Goal: Task Accomplishment & Management: Complete application form

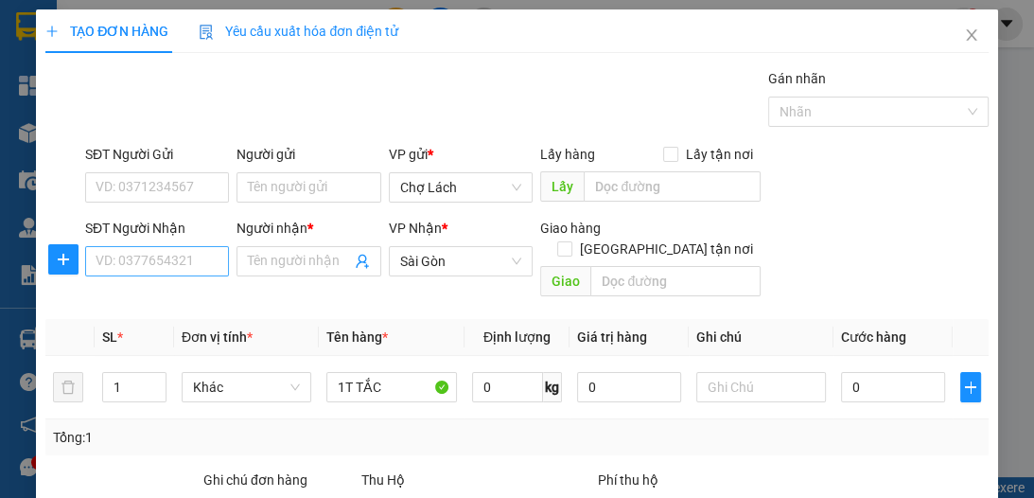
type input "1T TẮC"
click at [190, 263] on input "SĐT Người Nhận" at bounding box center [157, 261] width 144 height 30
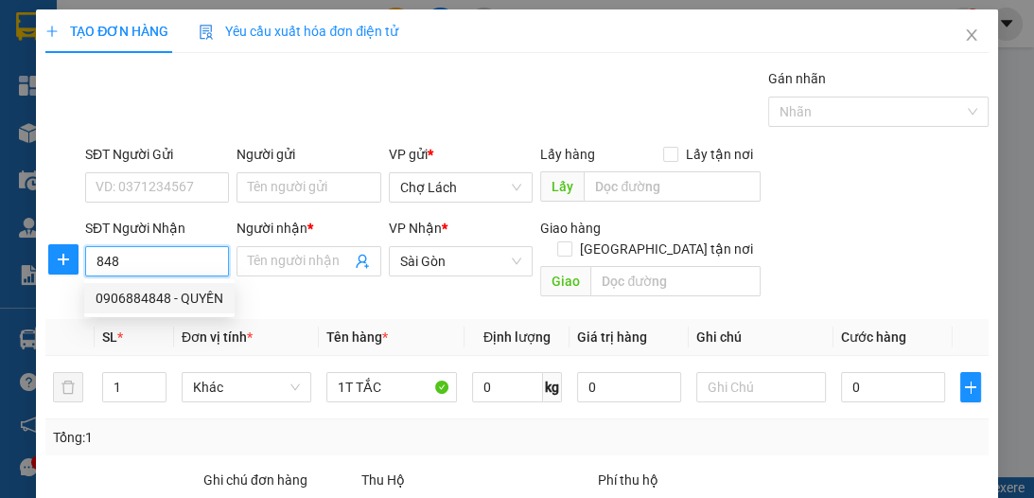
click at [183, 290] on div "0906884848 - QUYỀN" at bounding box center [160, 298] width 128 height 21
type input "0906884848"
type input "QUYỀN"
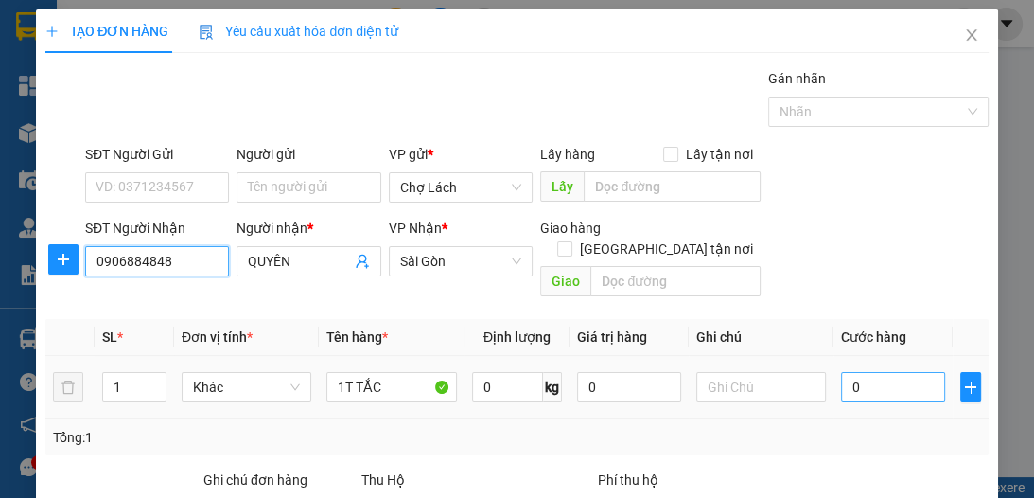
type input "0906884848"
click at [841, 372] on input "0" at bounding box center [893, 387] width 104 height 30
type input "6"
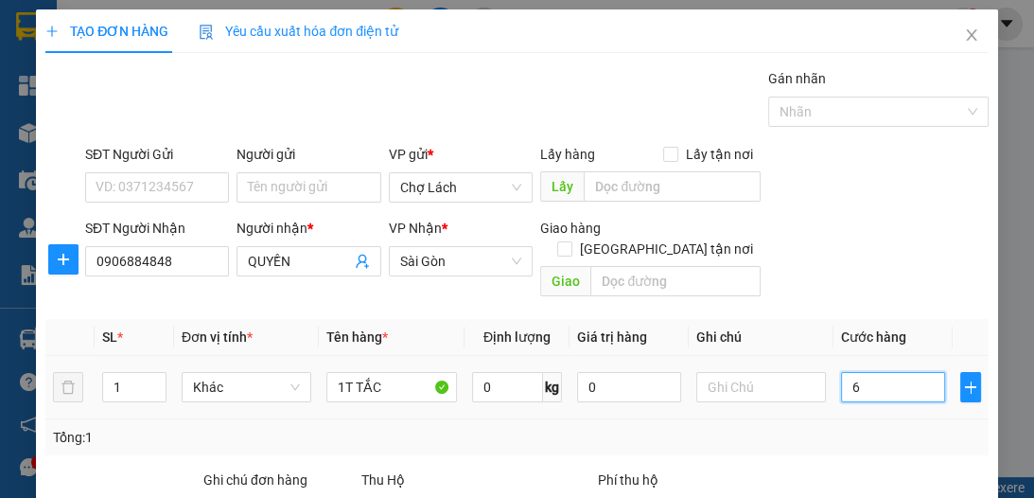
type input "60"
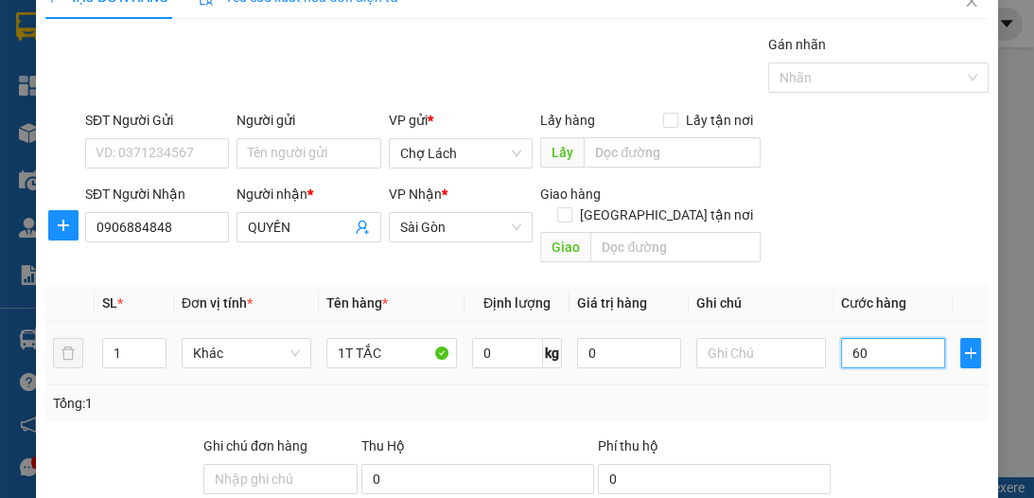
scroll to position [126, 0]
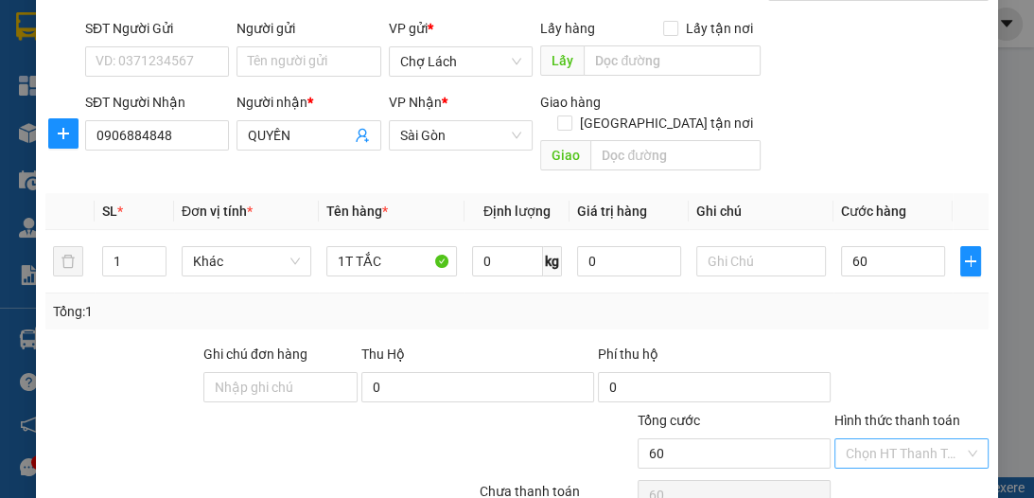
click at [893, 439] on input "Hình thức thanh toán" at bounding box center [905, 453] width 118 height 28
type input "60.000"
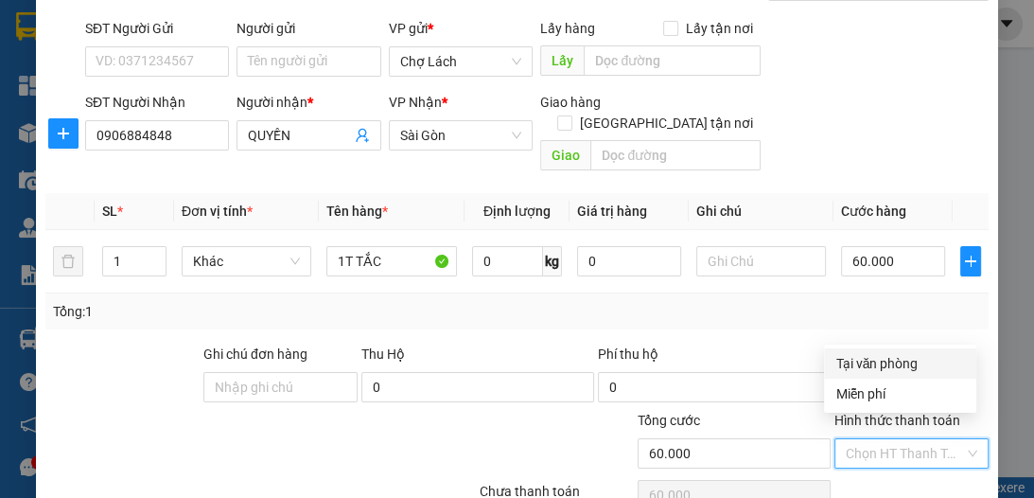
click at [899, 370] on div "Tại văn phòng" at bounding box center [901, 363] width 130 height 21
type input "0"
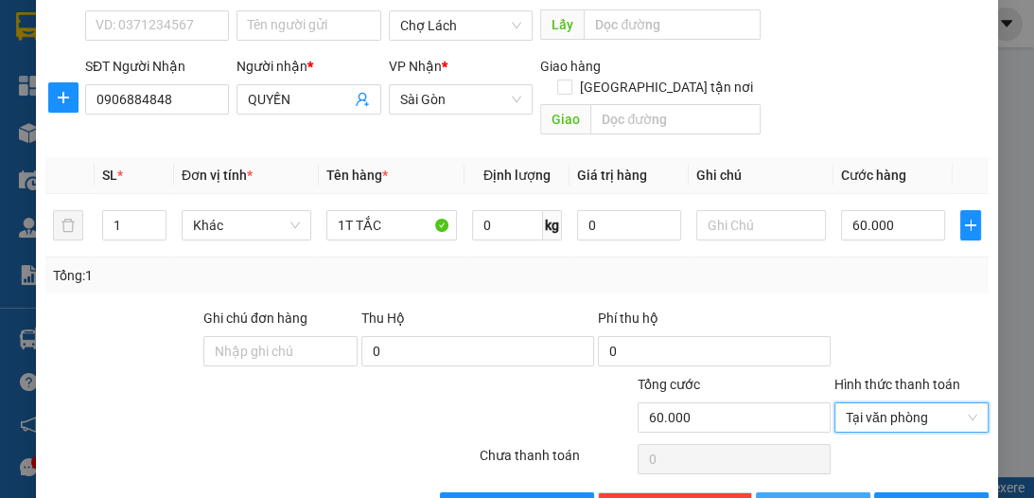
scroll to position [201, 0]
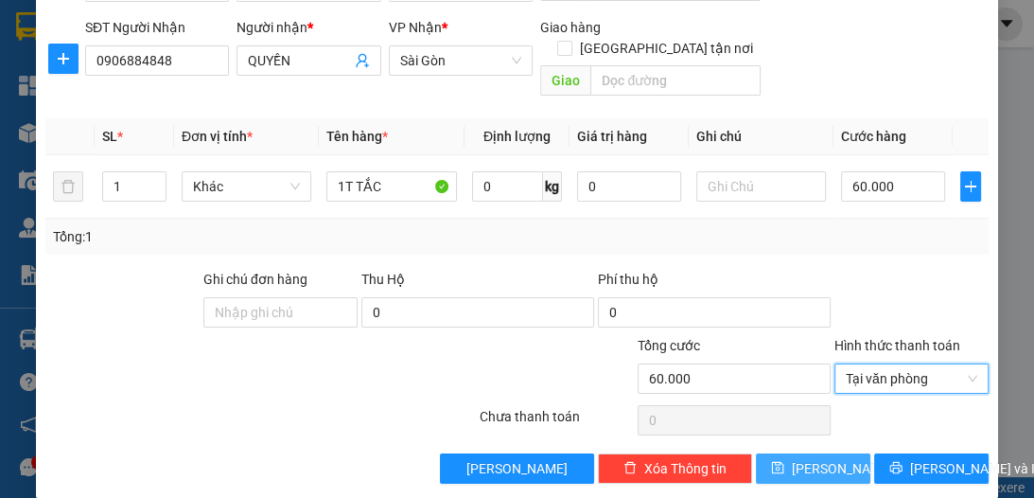
click at [821, 458] on span "[PERSON_NAME]" at bounding box center [842, 468] width 101 height 21
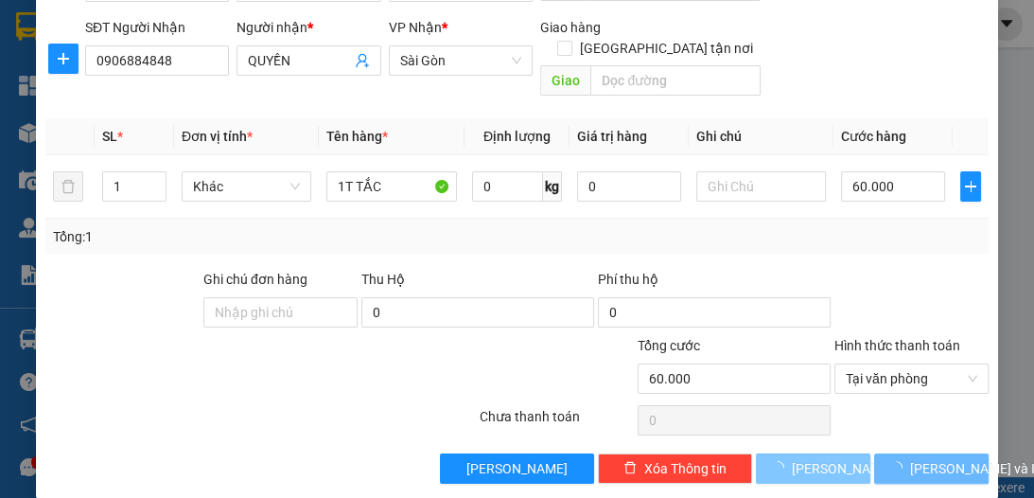
type input "0"
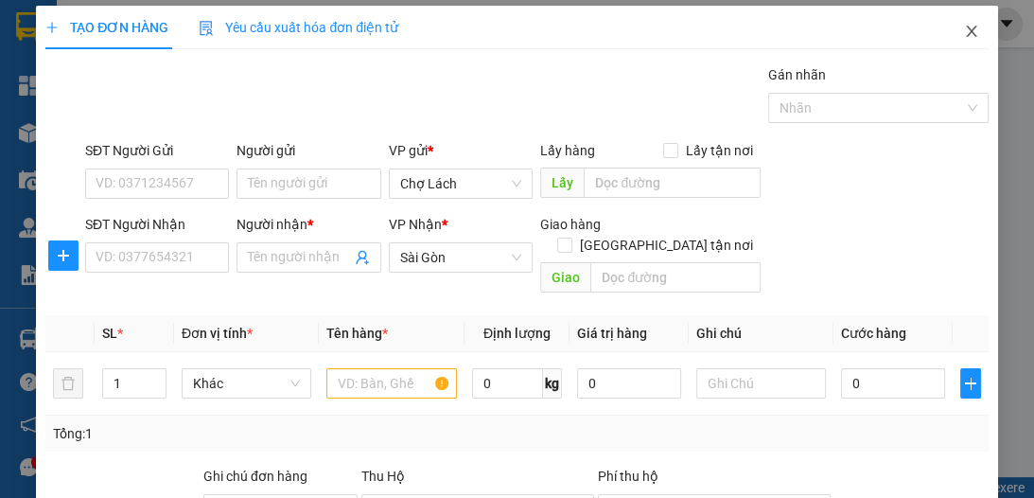
scroll to position [0, 0]
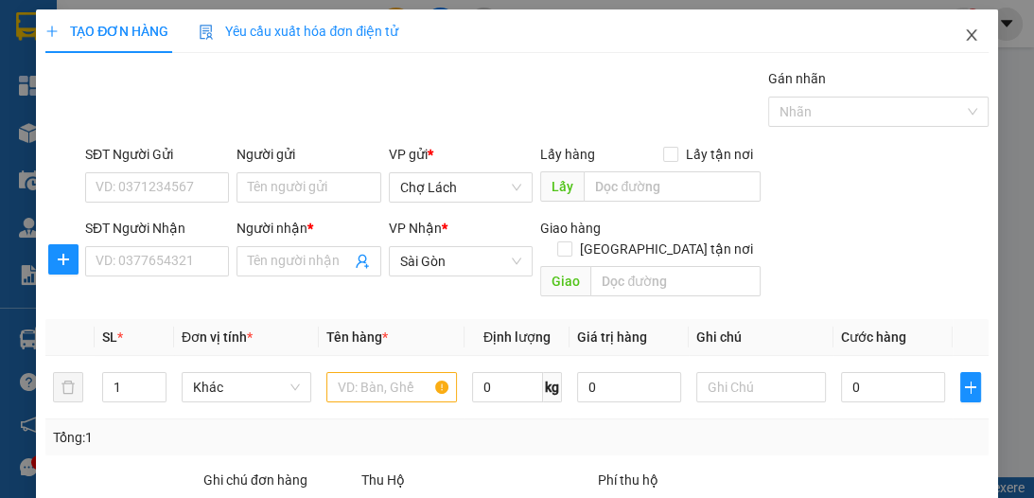
click at [964, 32] on icon "close" at bounding box center [971, 34] width 15 height 15
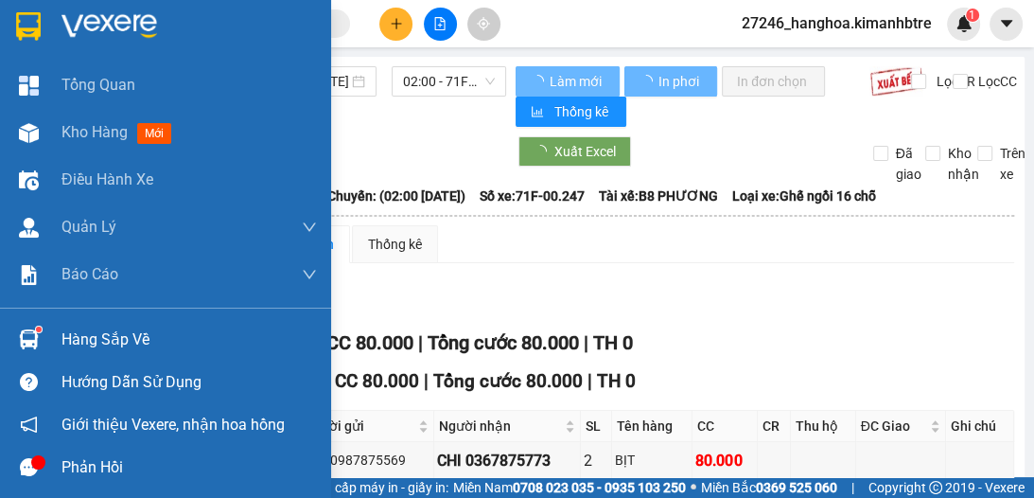
click at [83, 132] on span "Kho hàng" at bounding box center [95, 132] width 66 height 18
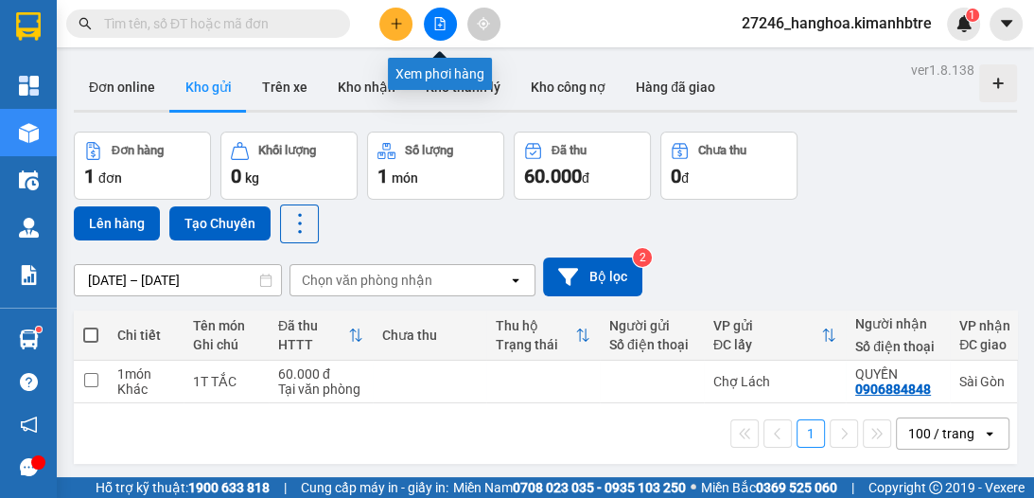
click at [433, 22] on icon "file-add" at bounding box center [439, 23] width 13 height 13
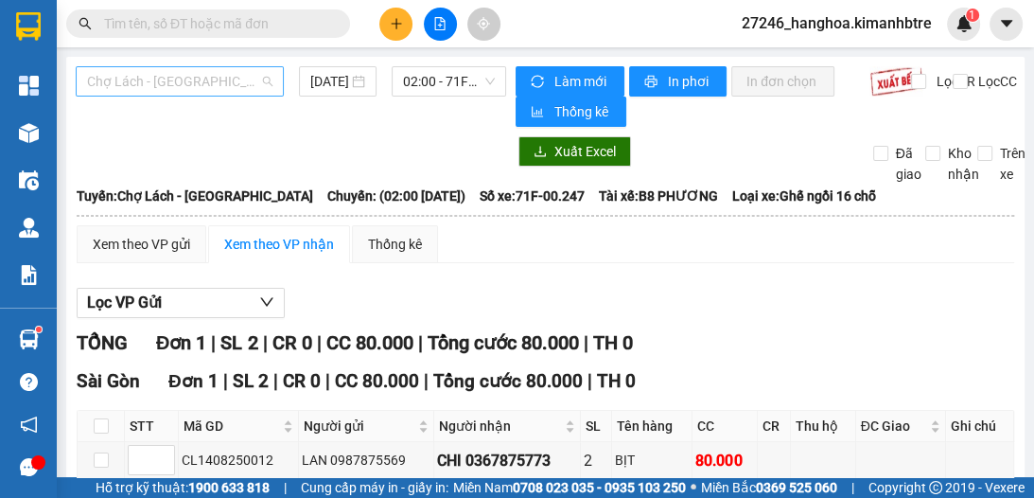
click at [207, 83] on span "Chợ Lách - [GEOGRAPHIC_DATA]" at bounding box center [179, 81] width 185 height 28
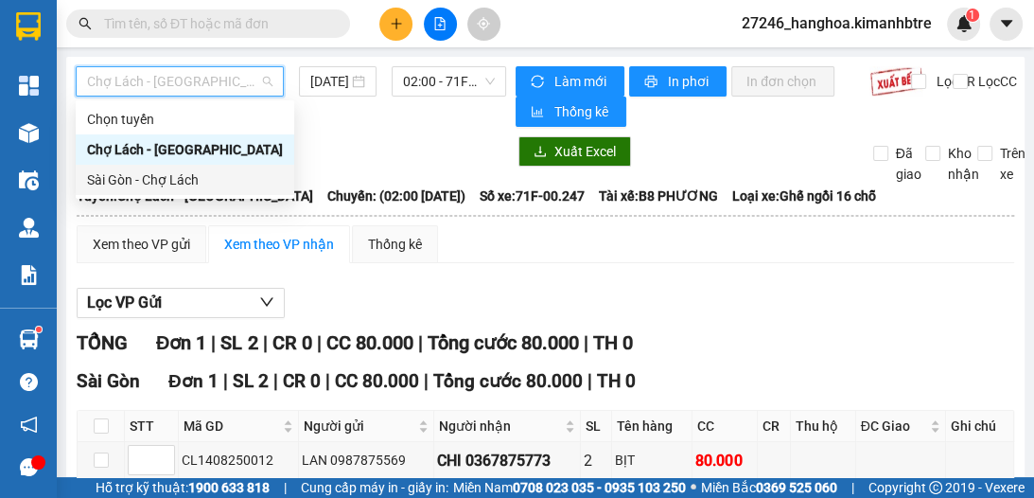
click at [207, 183] on div "Sài Gòn - Chợ Lách" at bounding box center [185, 179] width 196 height 21
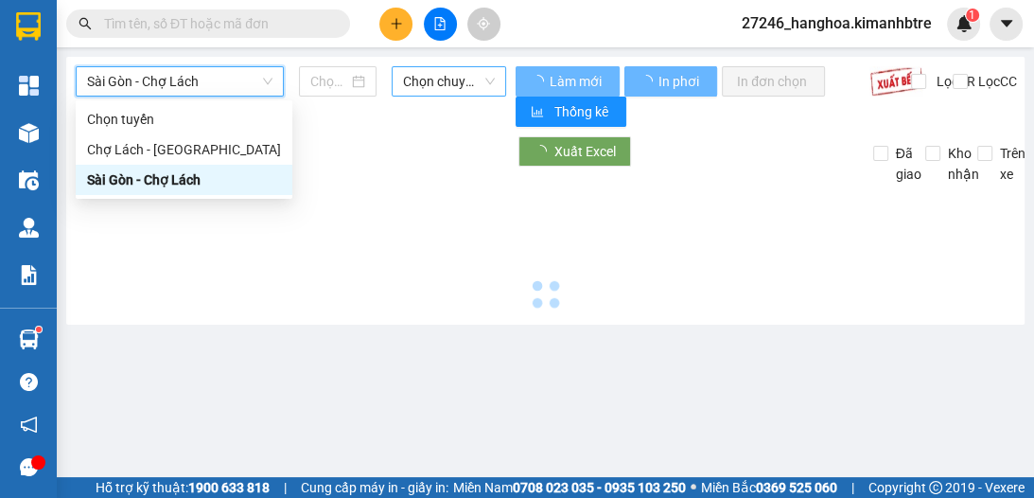
type input "[DATE]"
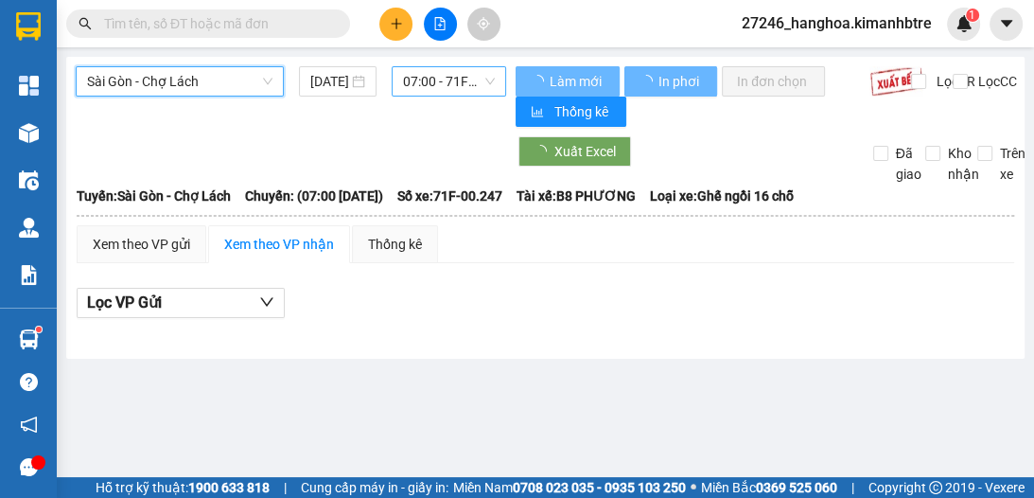
click at [421, 81] on span "07:00 - 71F-00.247" at bounding box center [449, 81] width 92 height 28
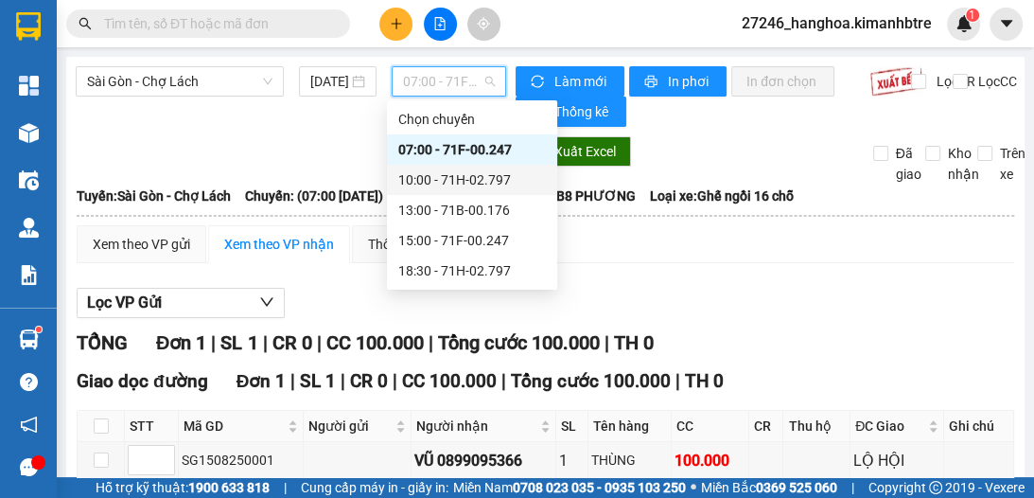
click at [454, 182] on div "10:00 - 71H-02.797" at bounding box center [472, 179] width 148 height 21
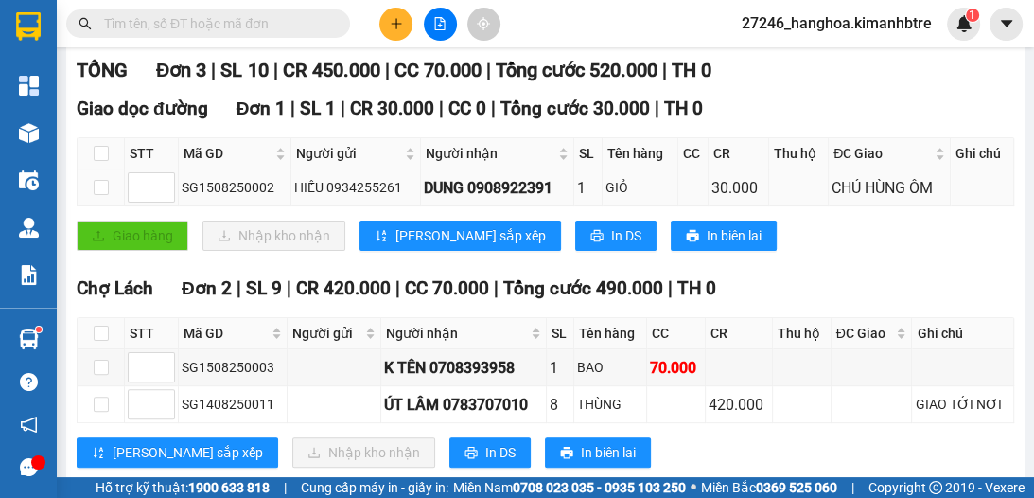
scroll to position [277, 0]
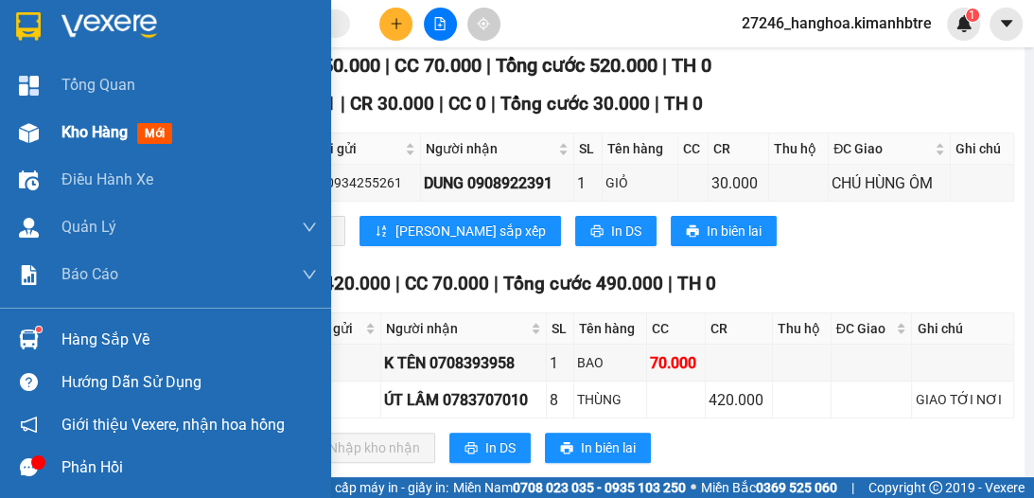
click at [280, 134] on div "Kho hàng mới" at bounding box center [189, 132] width 255 height 47
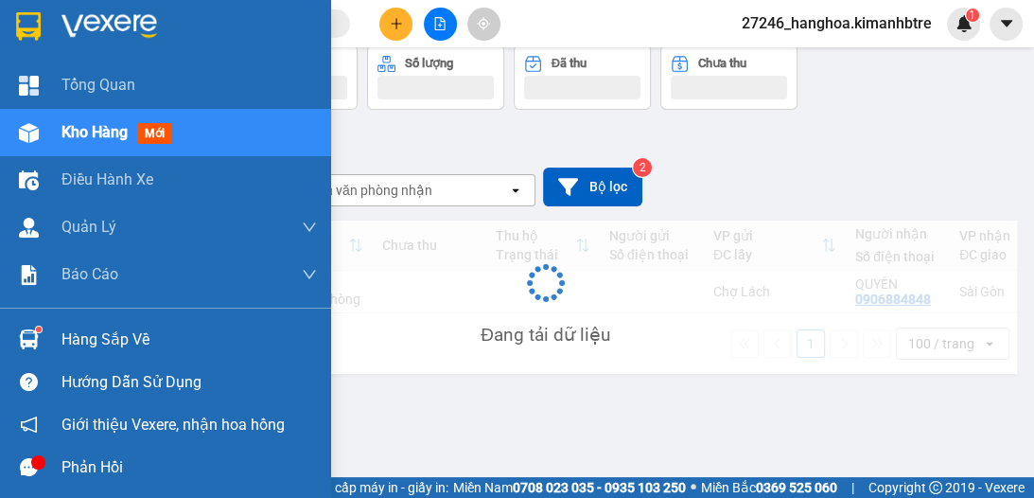
scroll to position [87, 0]
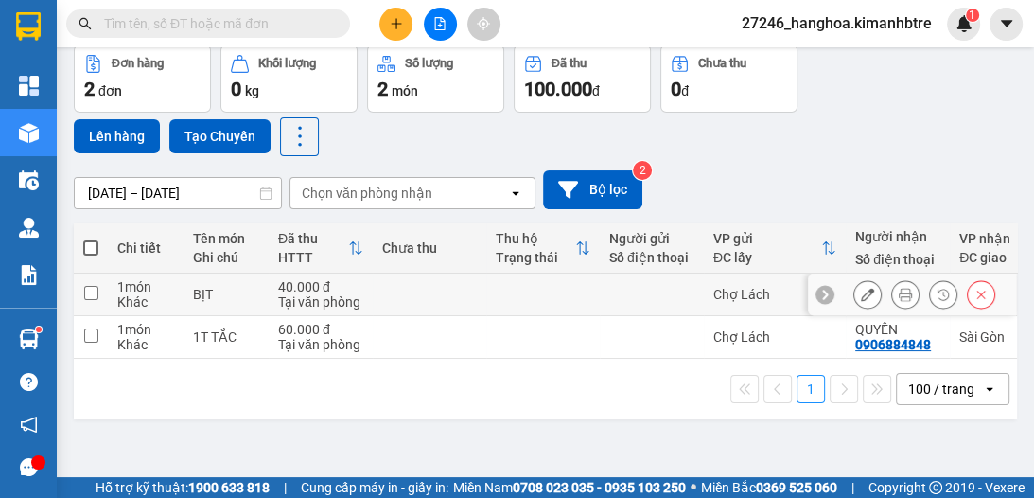
click at [899, 294] on icon at bounding box center [905, 294] width 13 height 13
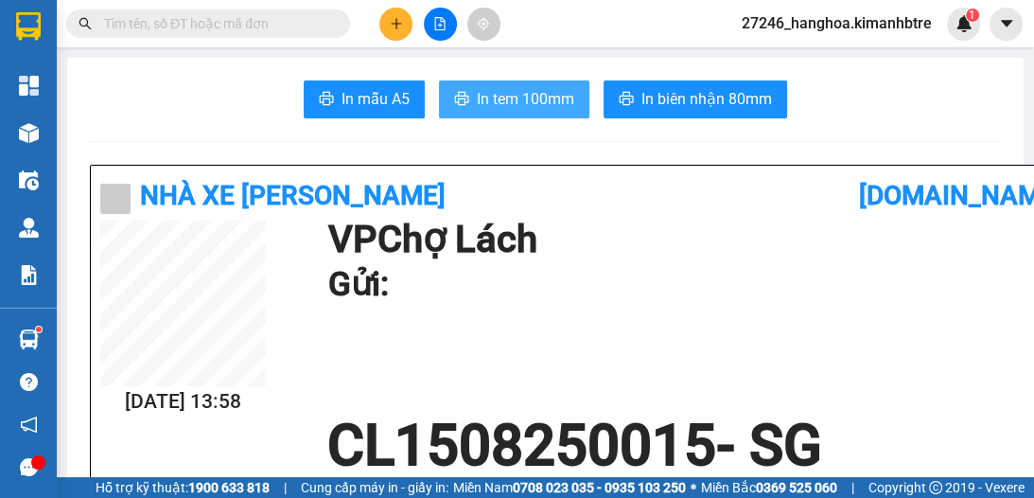
click at [507, 114] on button "In tem 100mm" at bounding box center [514, 99] width 150 height 38
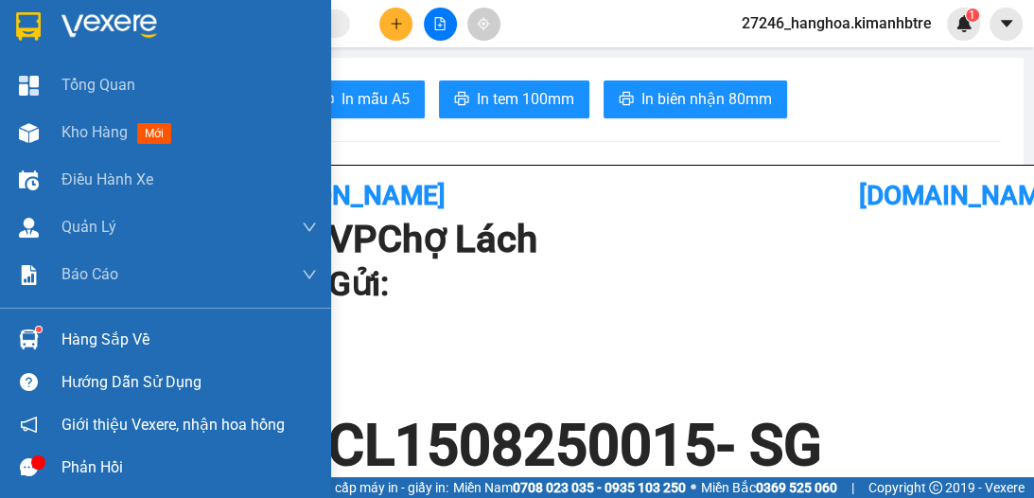
click at [46, 134] on div "Kho hàng mới" at bounding box center [165, 132] width 331 height 47
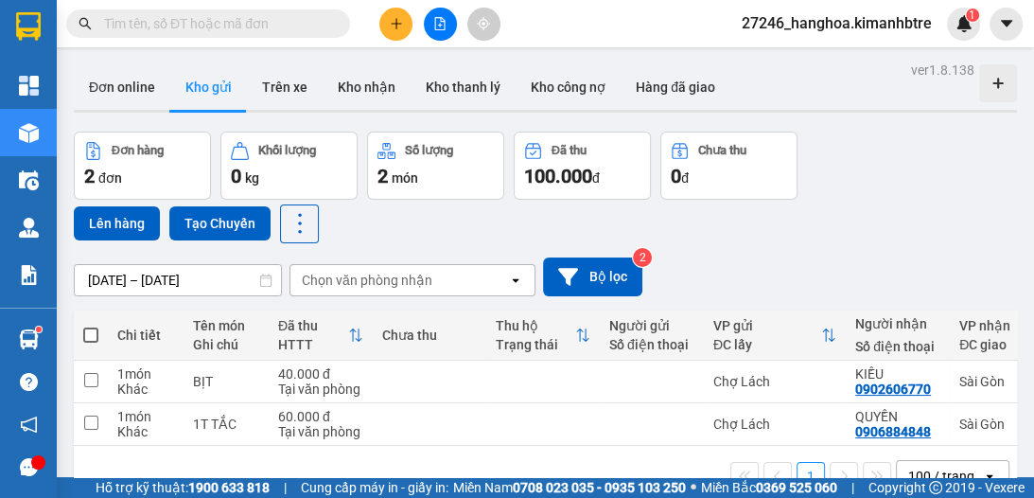
click at [91, 334] on span at bounding box center [90, 334] width 15 height 15
click at [91, 326] on input "checkbox" at bounding box center [91, 326] width 0 height 0
checkbox input "true"
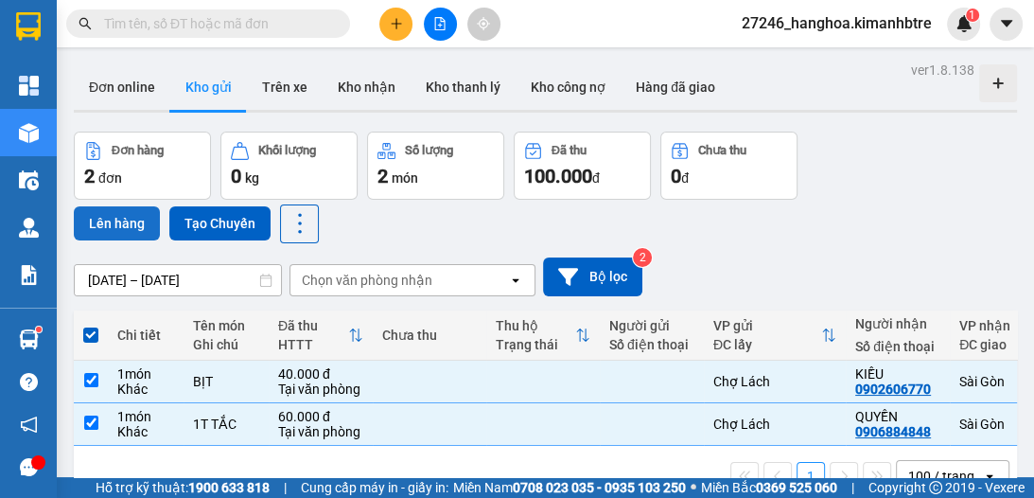
click at [131, 224] on button "Lên hàng" at bounding box center [117, 223] width 86 height 34
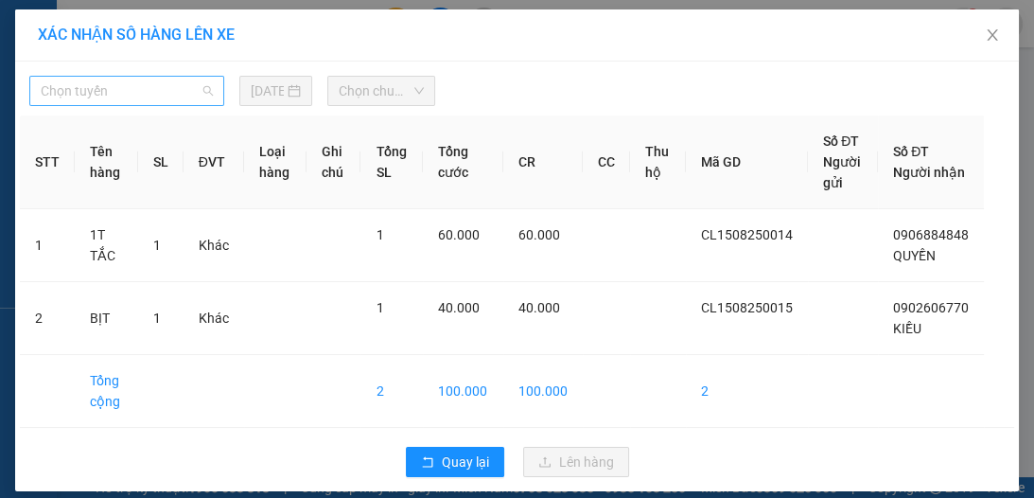
click at [121, 96] on span "Chọn tuyến" at bounding box center [127, 91] width 172 height 28
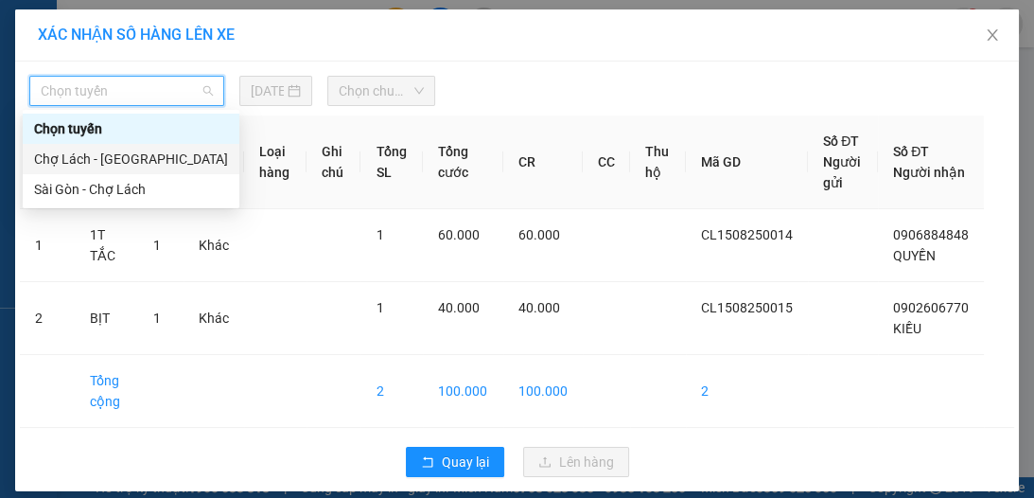
click at [123, 157] on div "Chợ Lách - [GEOGRAPHIC_DATA]" at bounding box center [131, 159] width 194 height 21
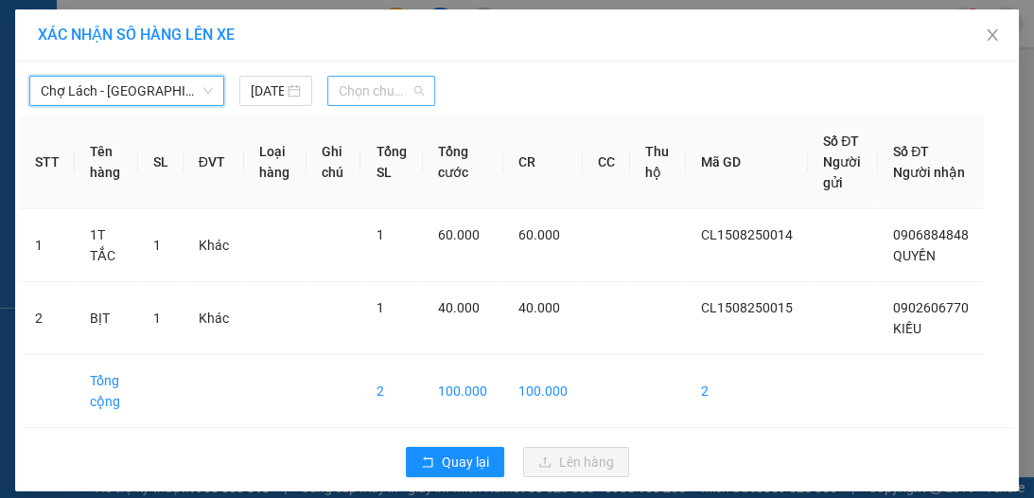
click at [399, 90] on span "Chọn chuyến" at bounding box center [381, 91] width 85 height 28
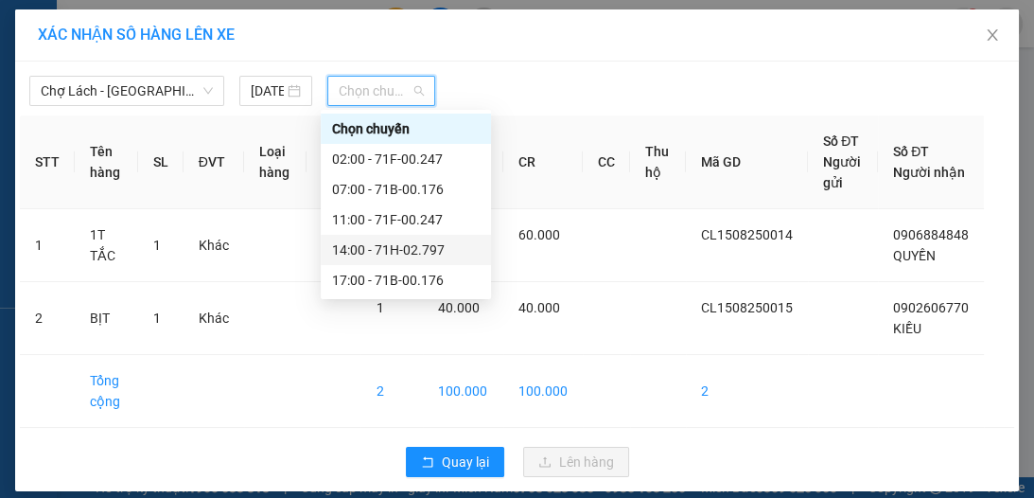
click at [392, 250] on div "14:00 - 71H-02.797" at bounding box center [406, 249] width 148 height 21
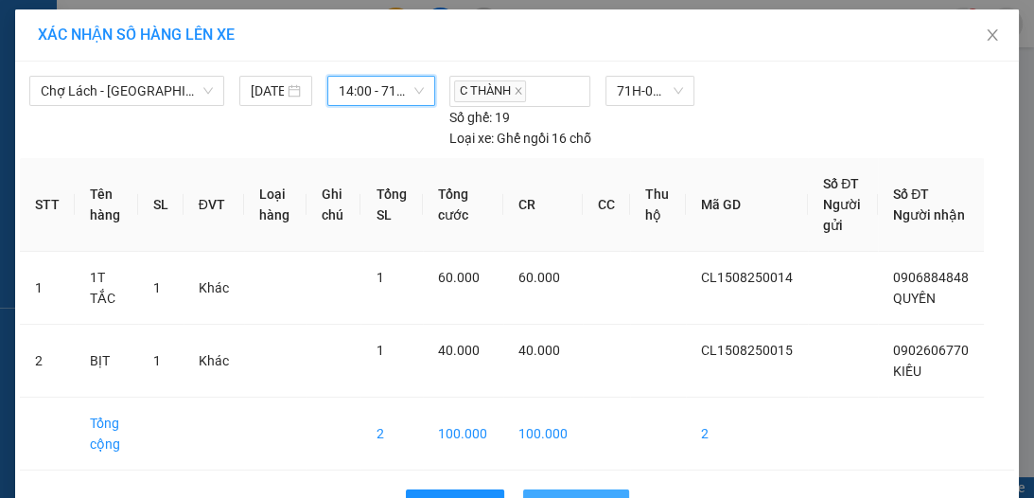
click at [582, 490] on button "Lên hàng" at bounding box center [576, 504] width 106 height 30
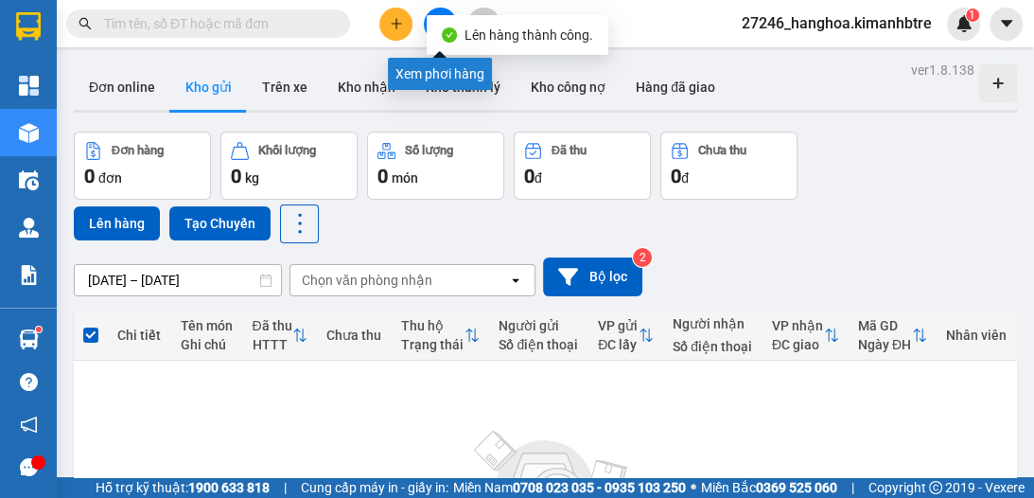
click at [443, 11] on button at bounding box center [440, 24] width 33 height 33
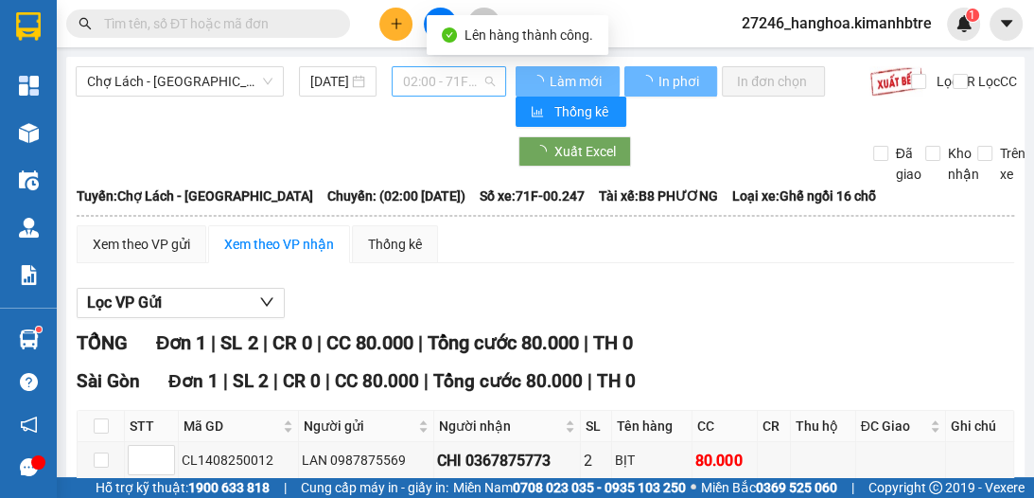
click at [410, 78] on span "02:00 - 71F-00.247" at bounding box center [449, 81] width 92 height 28
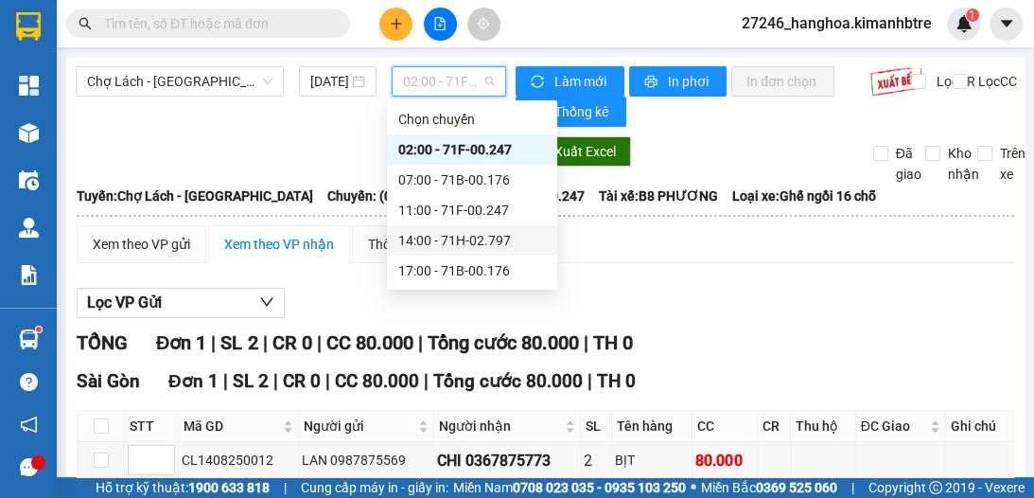
click at [443, 232] on div "14:00 - 71H-02.797" at bounding box center [472, 240] width 148 height 21
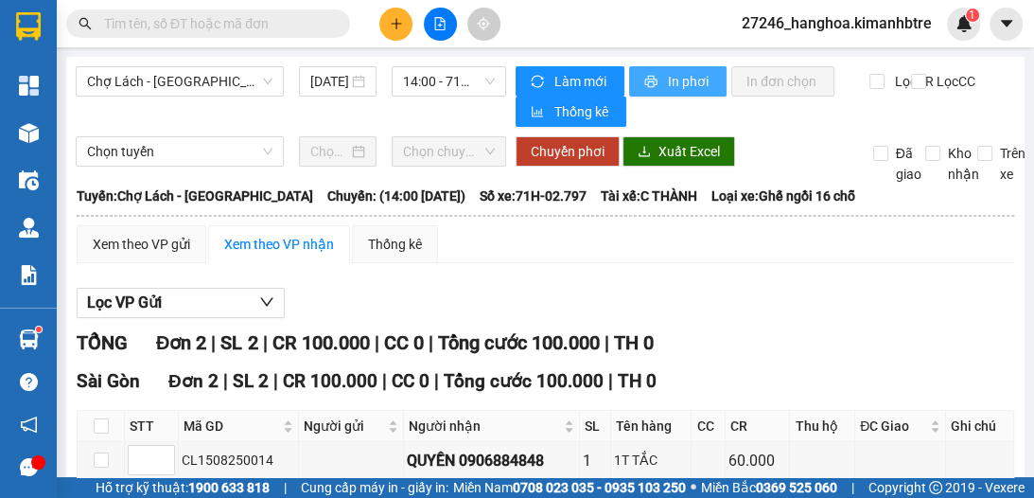
click at [668, 83] on span "In phơi" at bounding box center [690, 81] width 44 height 21
click at [404, 29] on button at bounding box center [395, 24] width 33 height 33
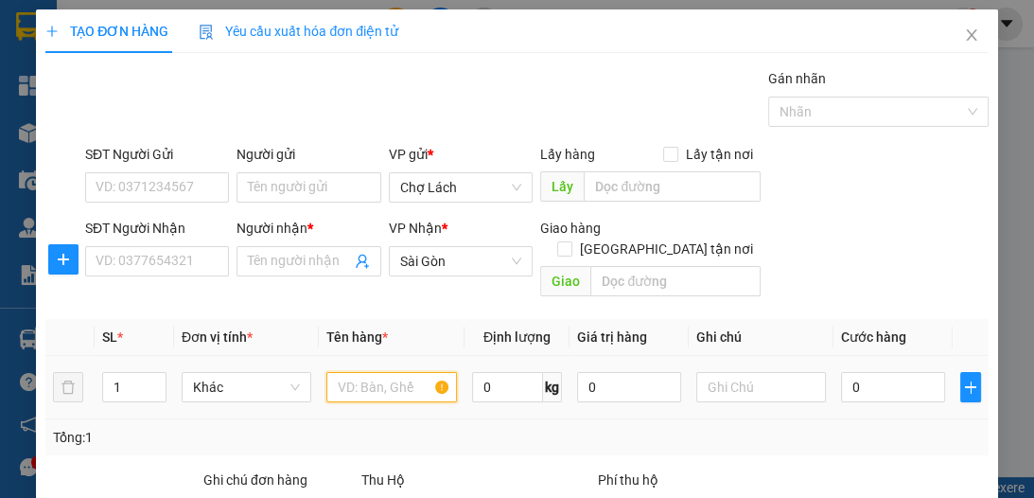
click at [344, 372] on input "text" at bounding box center [391, 387] width 130 height 30
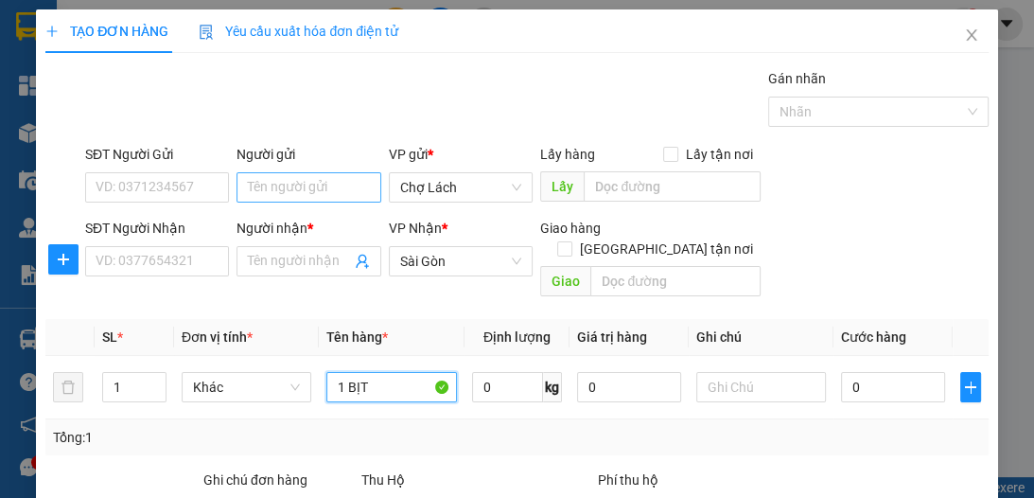
type input "1 BỊT"
click at [244, 186] on input "Người gửi" at bounding box center [309, 187] width 144 height 30
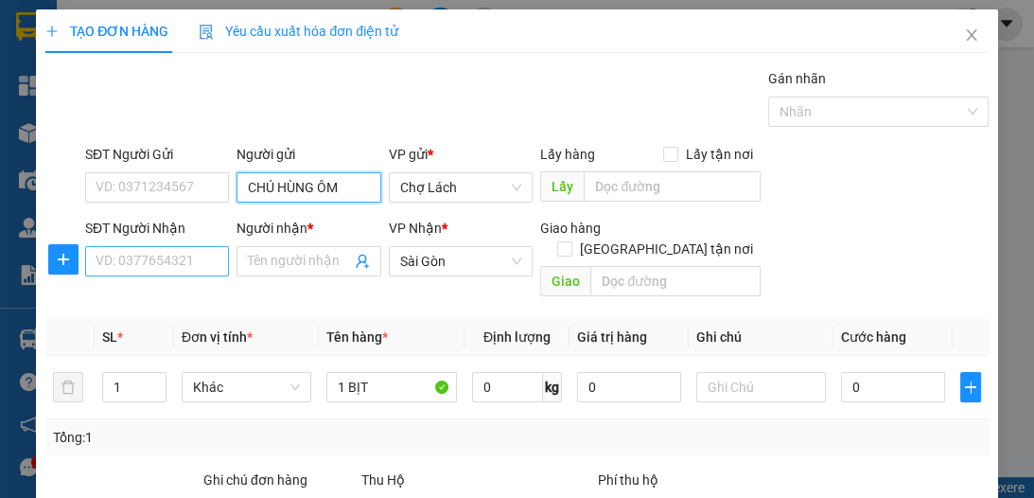
type input "CHÚ HÙNG ÔM"
click at [201, 250] on input "SĐT Người Nhận" at bounding box center [157, 261] width 144 height 30
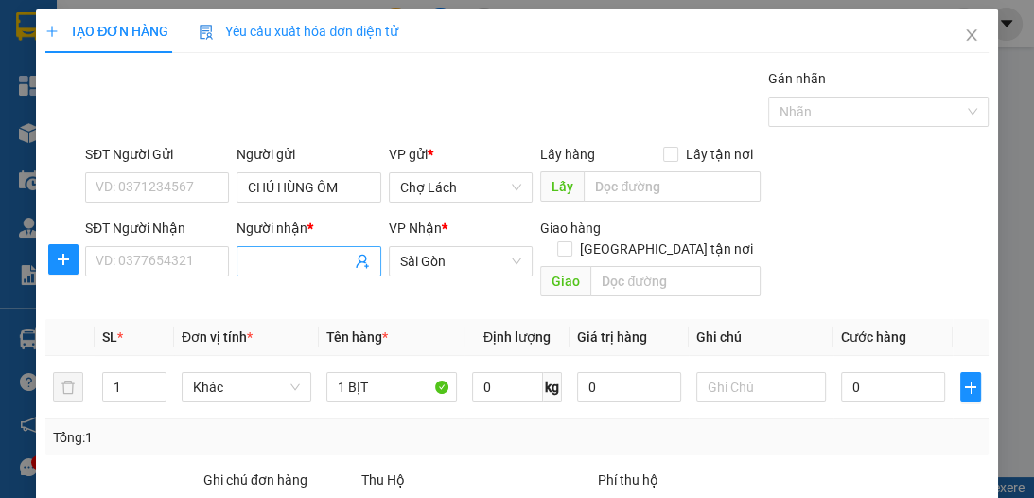
click at [294, 265] on input "Người nhận *" at bounding box center [299, 261] width 102 height 21
type input "7 BIA"
click at [165, 257] on input "SĐT Người Nhận" at bounding box center [157, 261] width 144 height 30
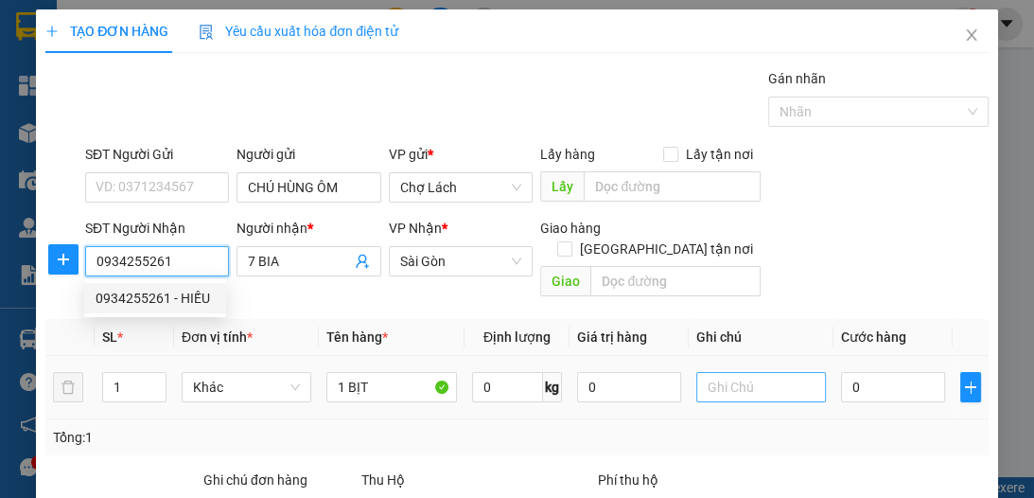
type input "0934255261"
click at [774, 372] on input "text" at bounding box center [761, 387] width 130 height 30
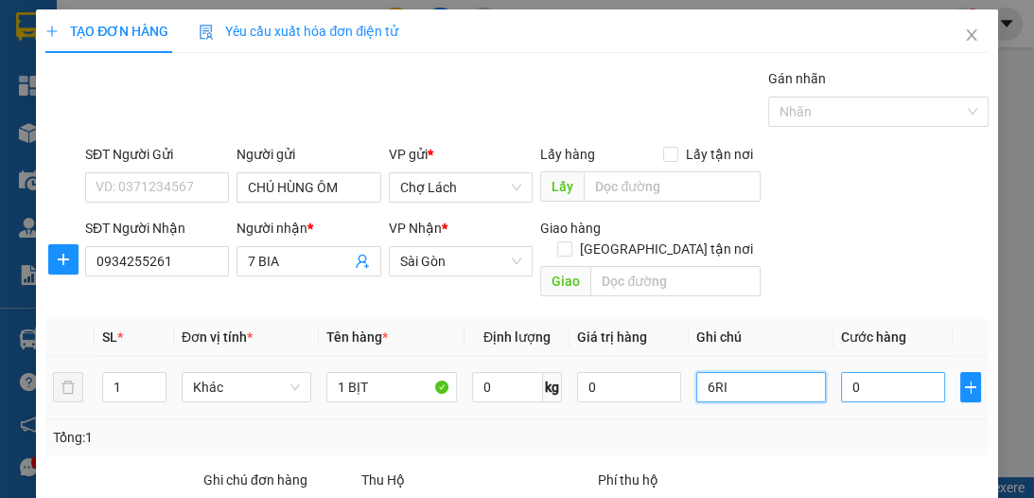
type input "6RI"
click at [848, 375] on input "0" at bounding box center [893, 387] width 104 height 30
type input "3"
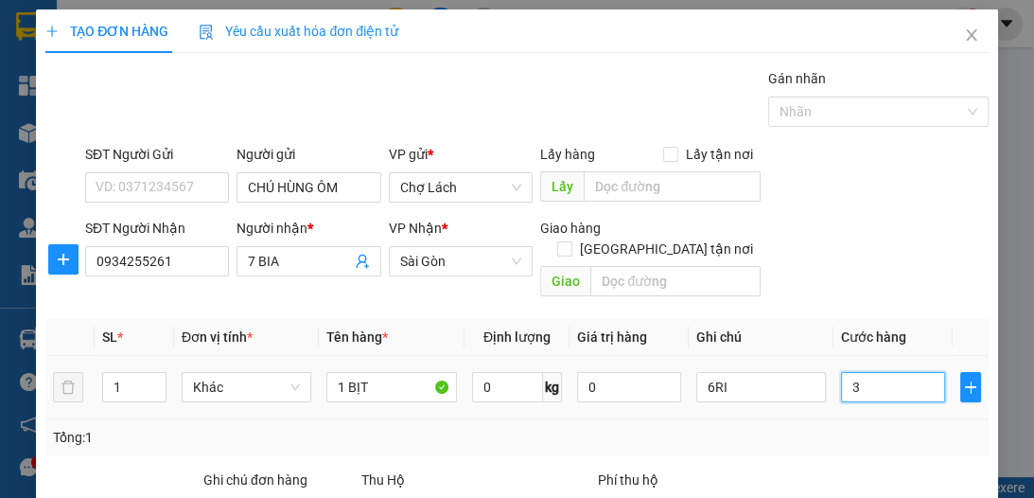
type input "30"
type input "30.000"
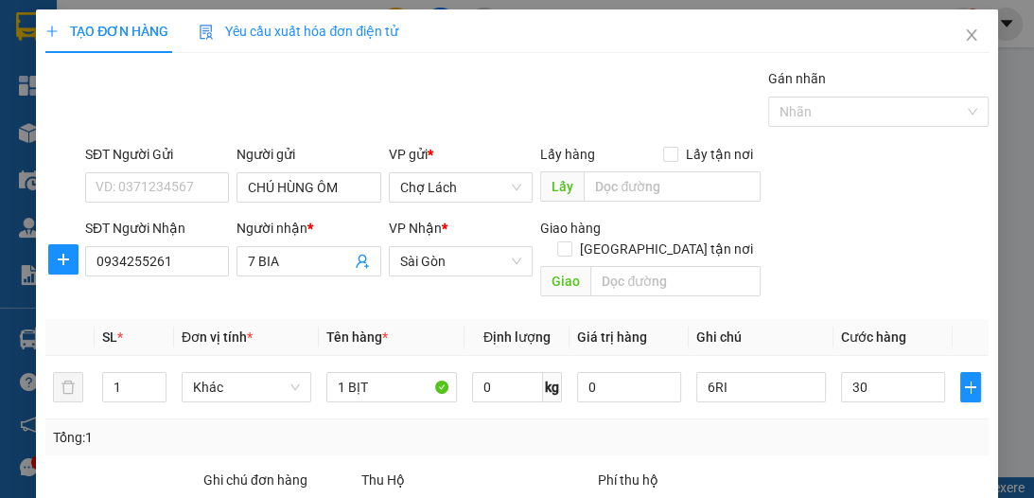
type input "30.000"
type input "0"
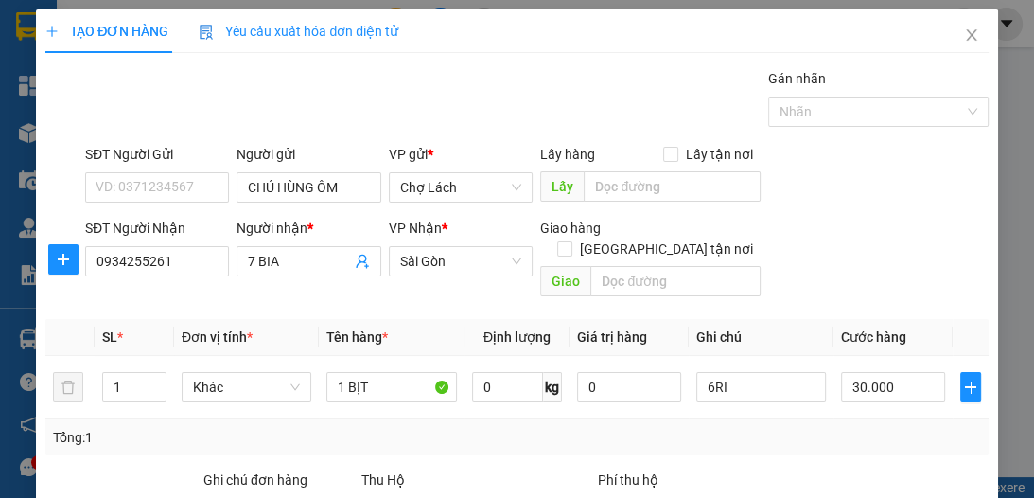
type input "0"
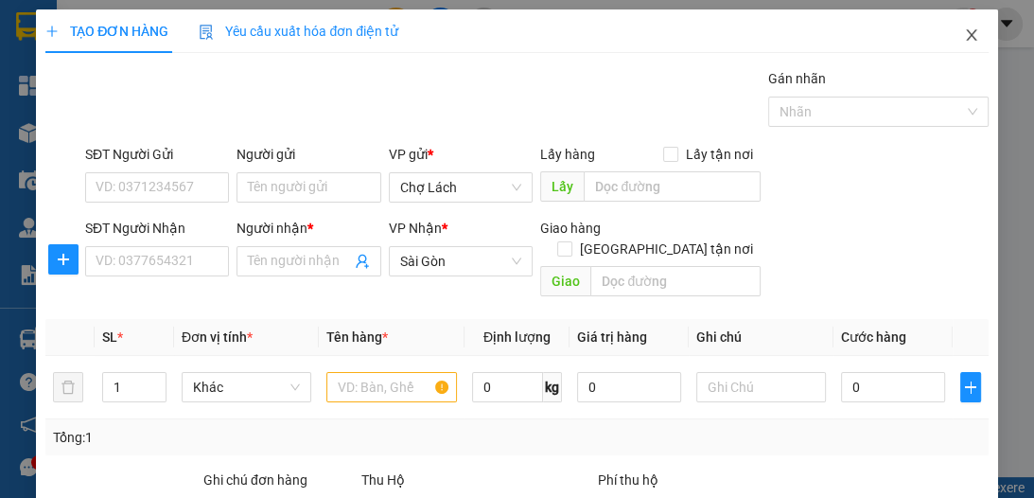
click at [964, 31] on icon "close" at bounding box center [971, 34] width 15 height 15
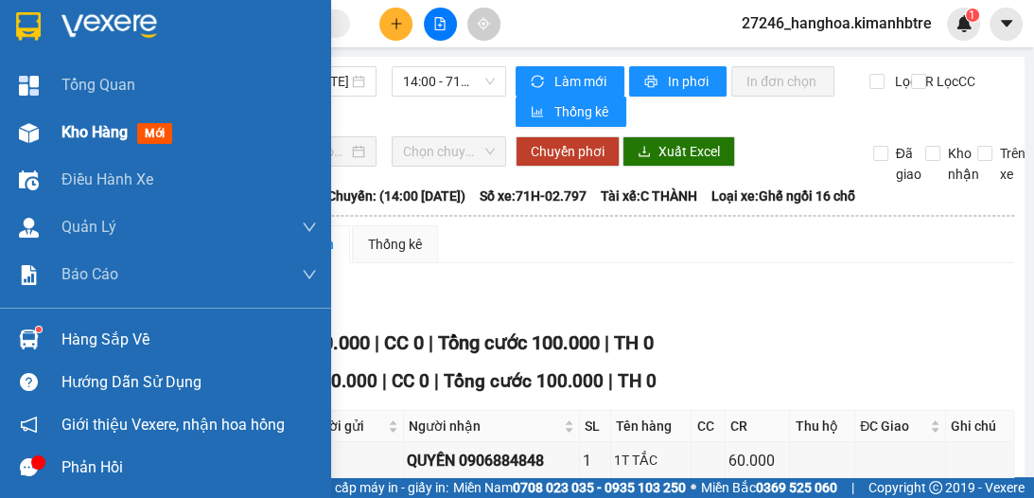
click at [79, 128] on span "Kho hàng" at bounding box center [95, 132] width 66 height 18
